Goal: Check status: Check status

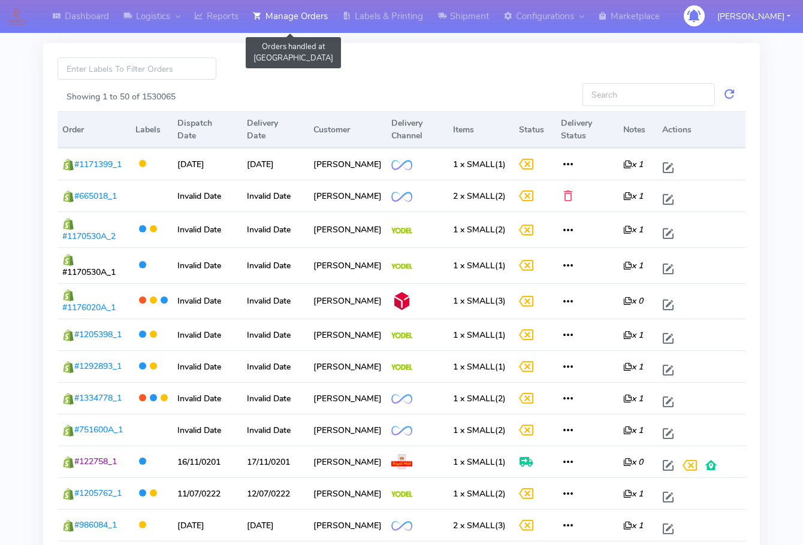
click at [292, 17] on link "Manage Orders" at bounding box center [290, 16] width 89 height 33
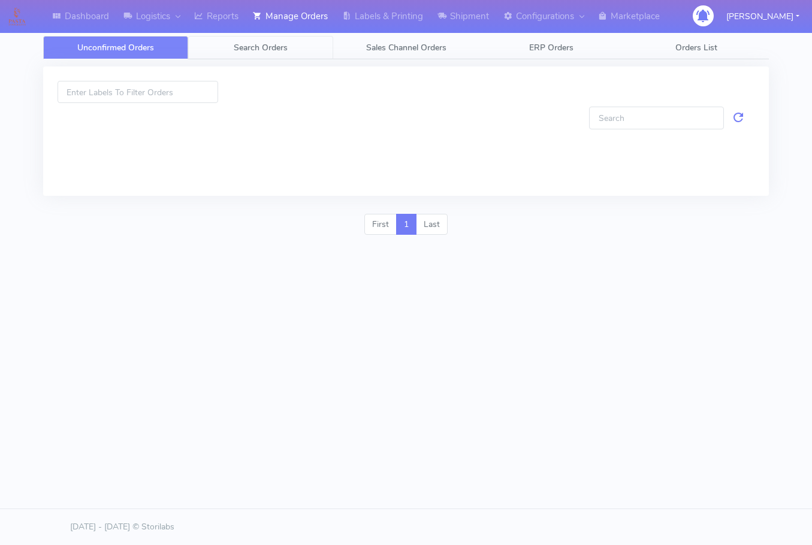
click at [281, 50] on span "Search Orders" at bounding box center [261, 47] width 54 height 11
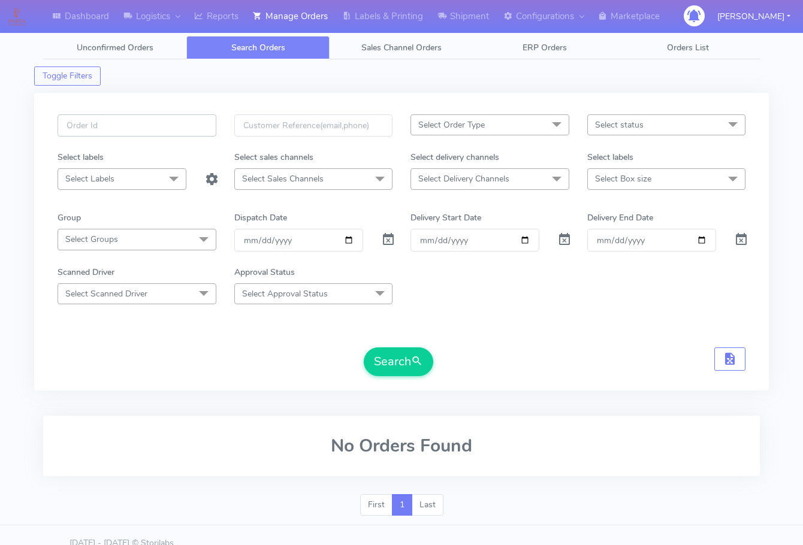
click at [132, 130] on input "text" at bounding box center [136, 125] width 159 height 22
paste input "1615470"
type input "1615470"
click at [364, 347] on button "Search" at bounding box center [398, 361] width 69 height 29
click at [387, 242] on span at bounding box center [388, 242] width 14 height 11
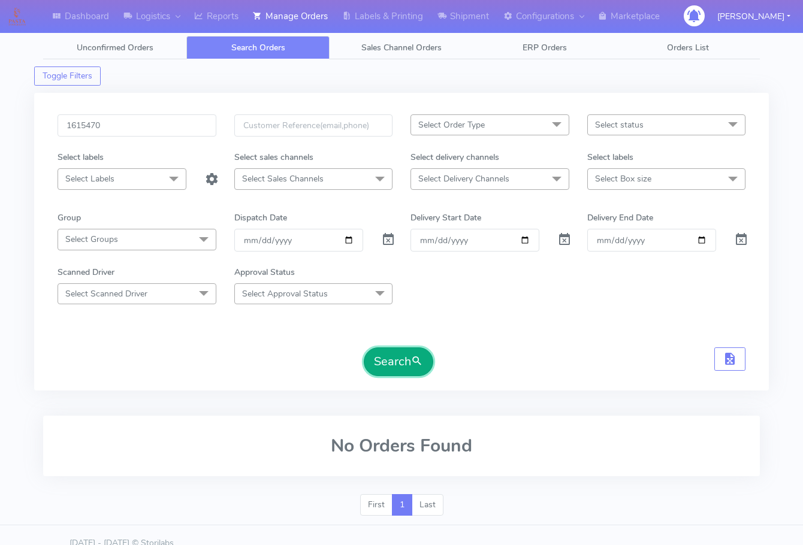
click at [391, 355] on button "Search" at bounding box center [398, 361] width 69 height 29
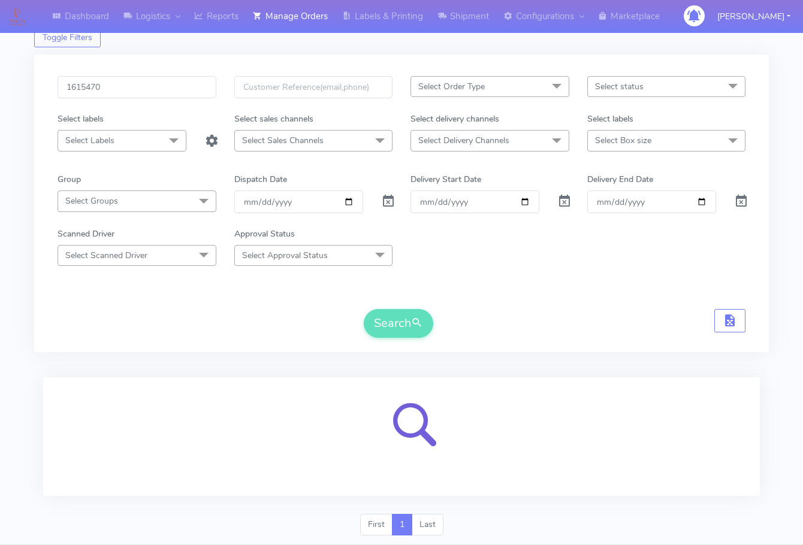
scroll to position [74, 0]
